Goal: Information Seeking & Learning: Learn about a topic

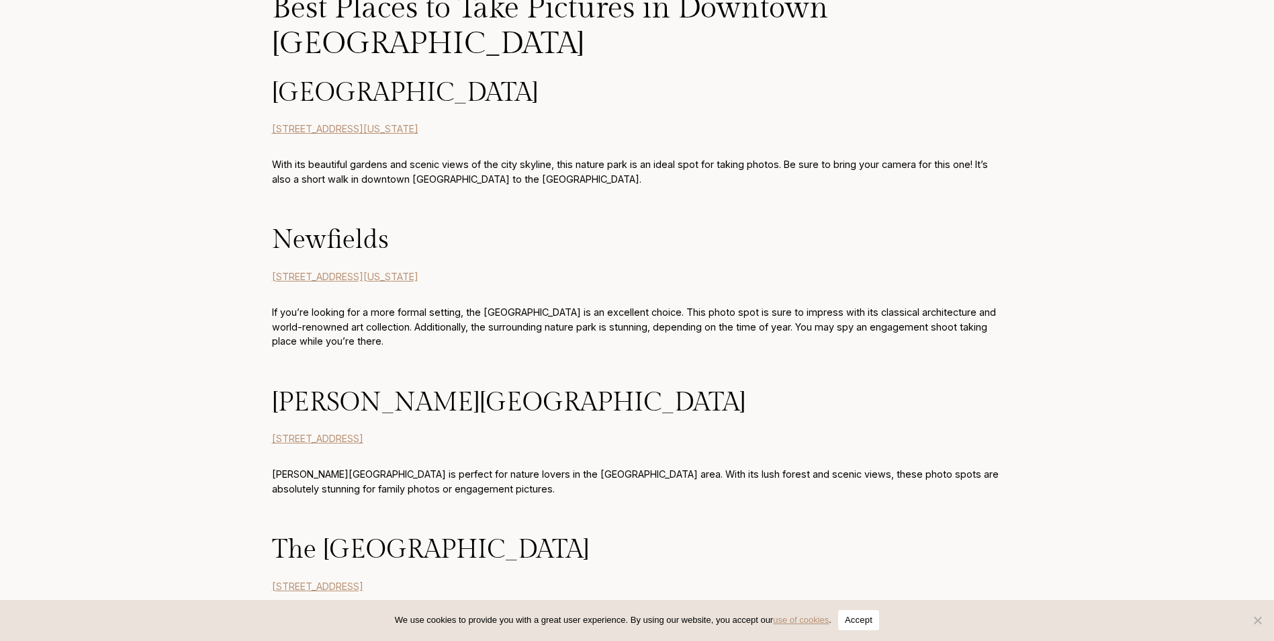
scroll to position [1276, 0]
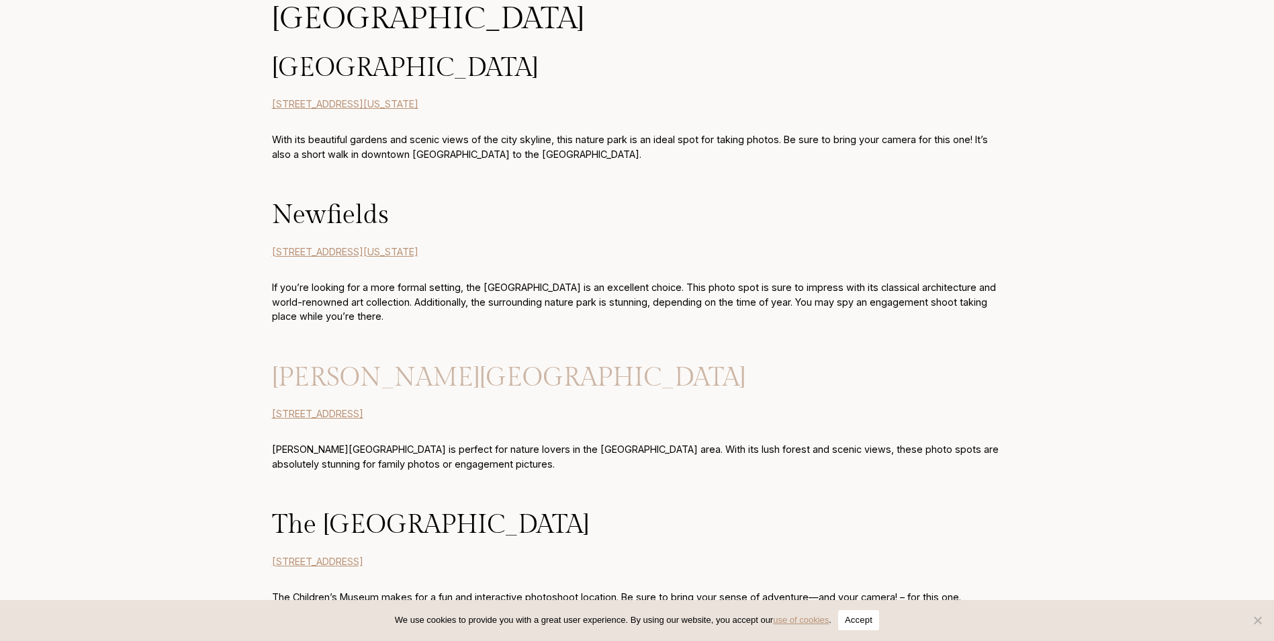
click at [382, 363] on link "[PERSON_NAME][GEOGRAPHIC_DATA]" at bounding box center [509, 378] width 474 height 30
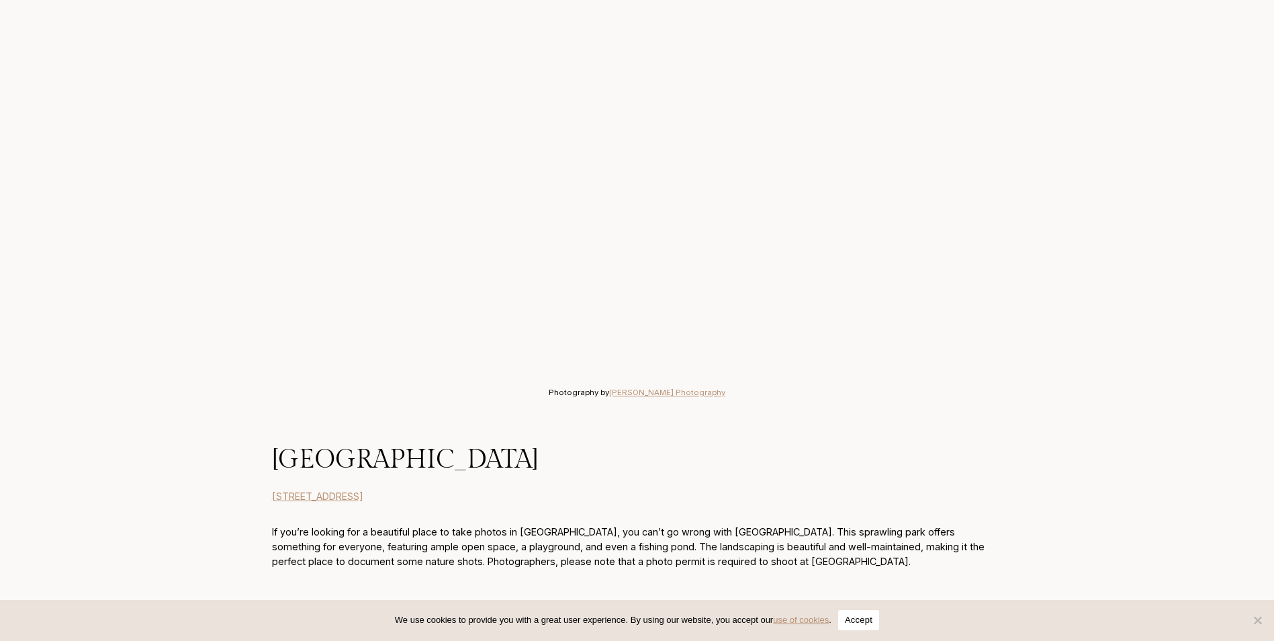
scroll to position [4097, 0]
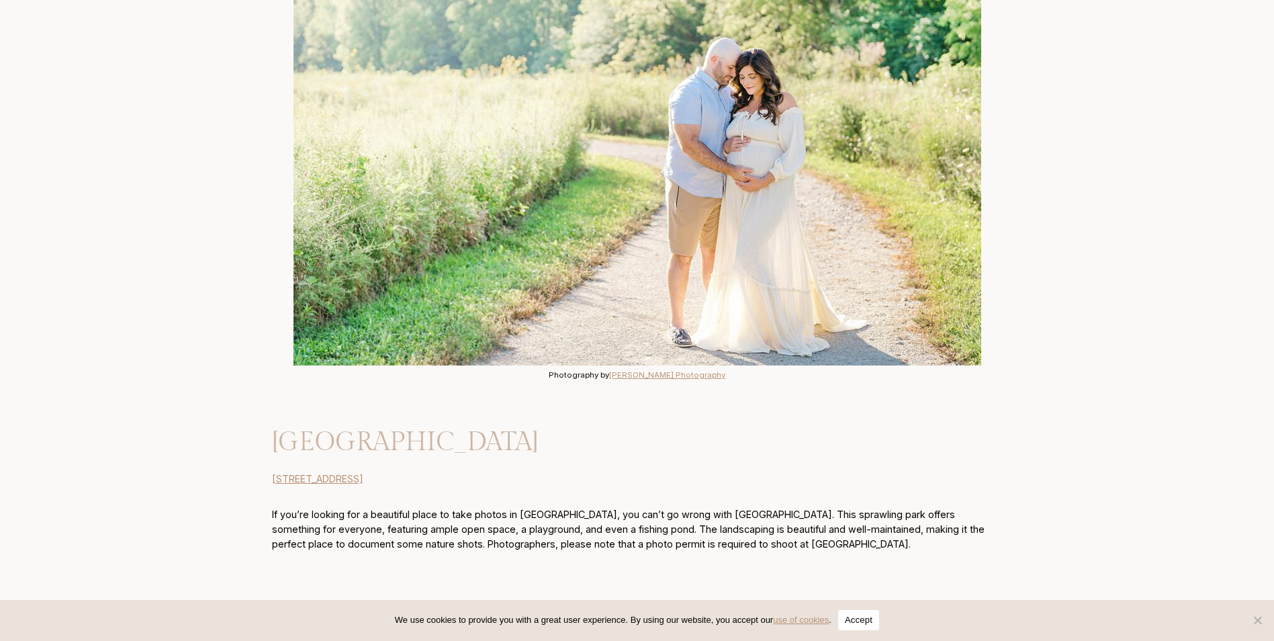
click at [307, 427] on link "[GEOGRAPHIC_DATA]" at bounding box center [405, 442] width 266 height 30
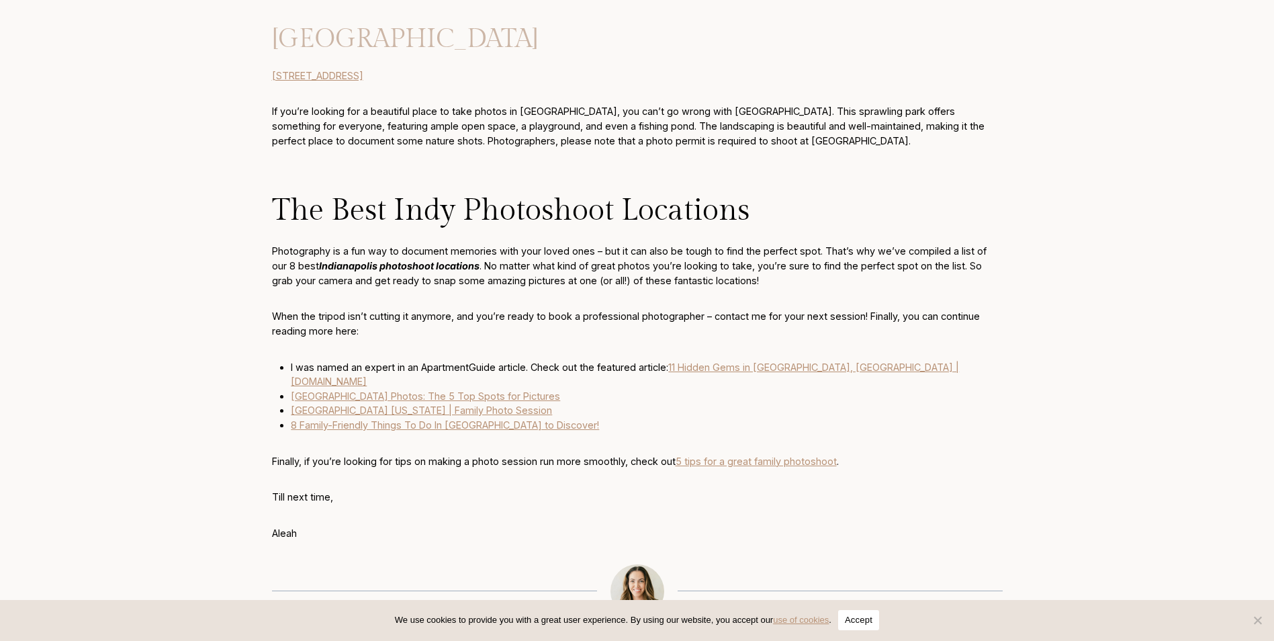
scroll to position [4568, 0]
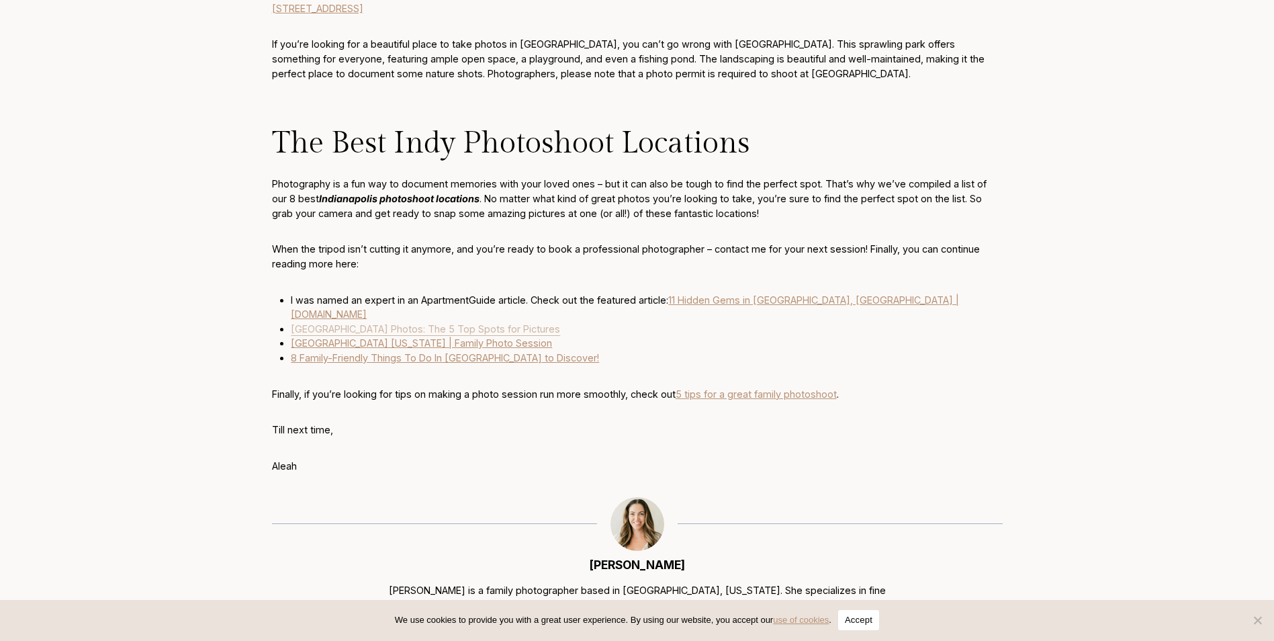
click at [433, 323] on link "[GEOGRAPHIC_DATA] Photos: The 5 Top Spots for Pictures" at bounding box center [425, 328] width 269 height 11
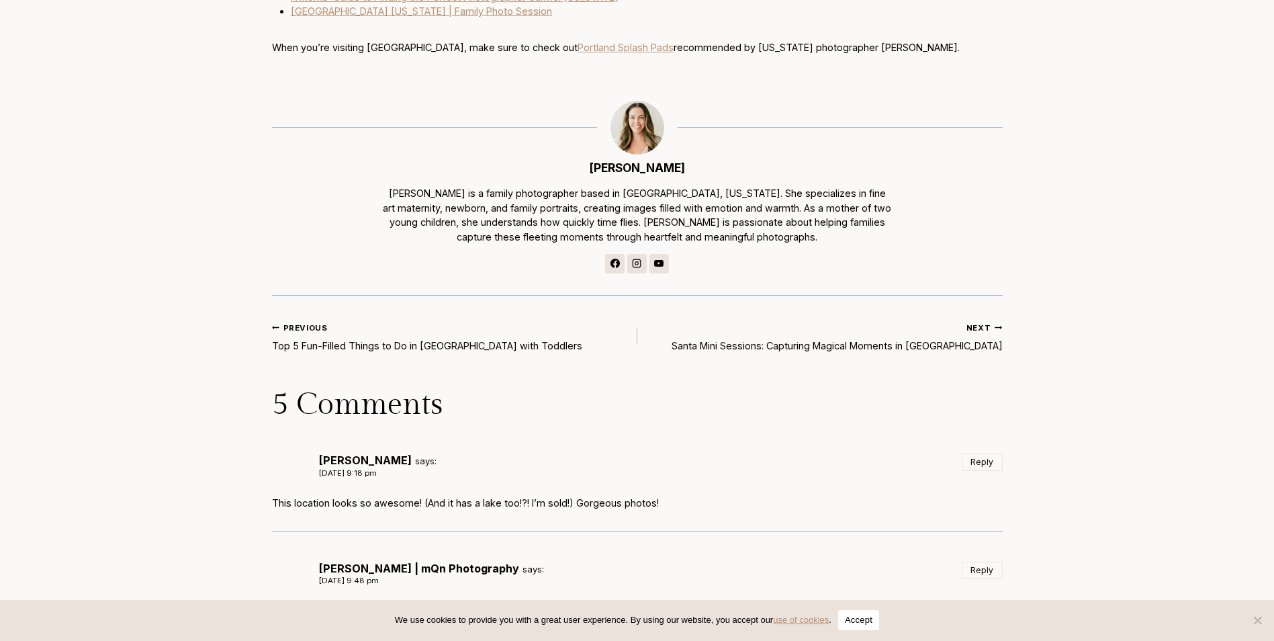
scroll to position [5441, 0]
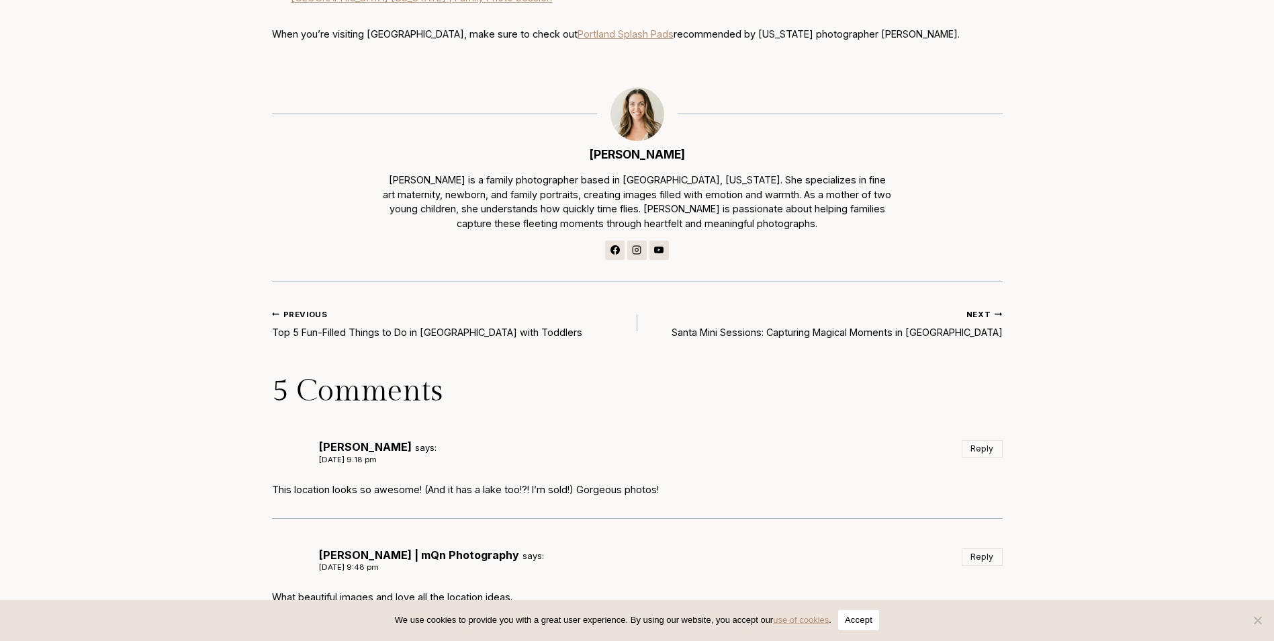
click at [621, 147] on link "[PERSON_NAME]" at bounding box center [637, 154] width 96 height 14
